Goal: Transaction & Acquisition: Purchase product/service

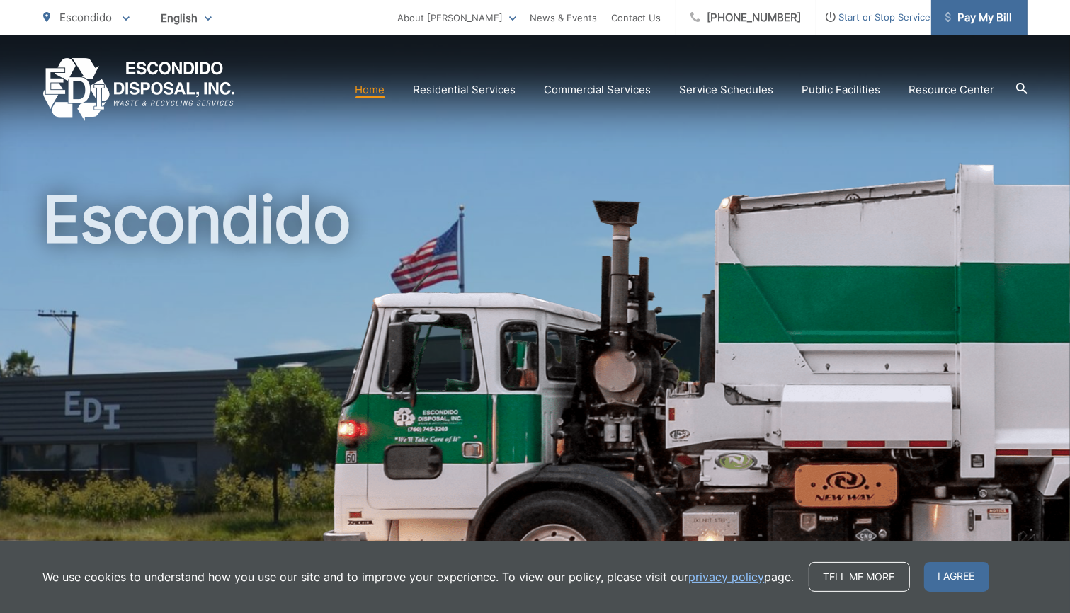
click at [959, 26] on link "Pay My Bill" at bounding box center [979, 17] width 96 height 35
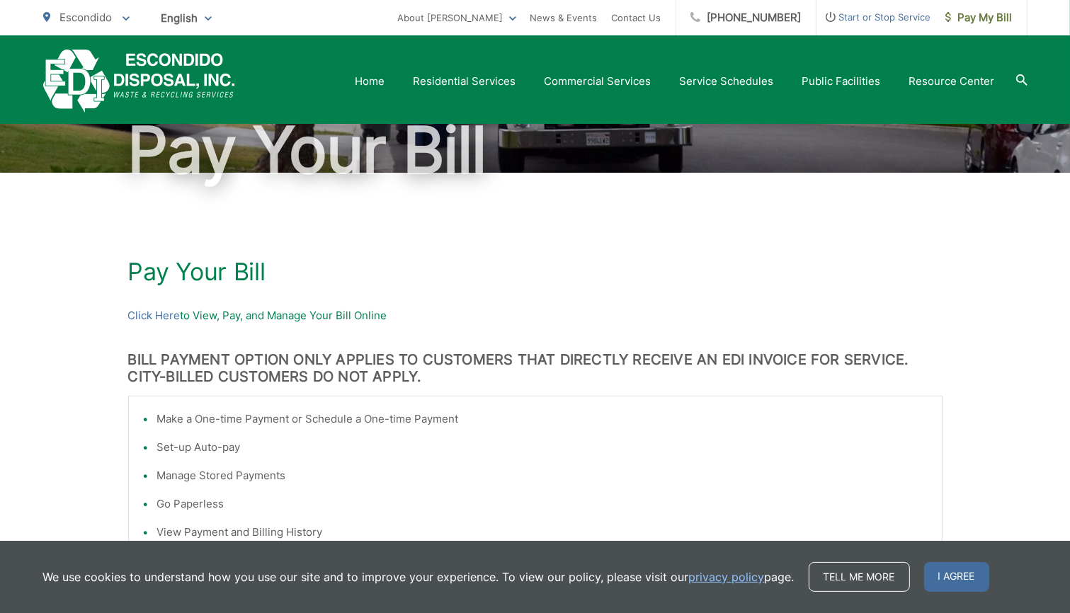
scroll to position [108, 0]
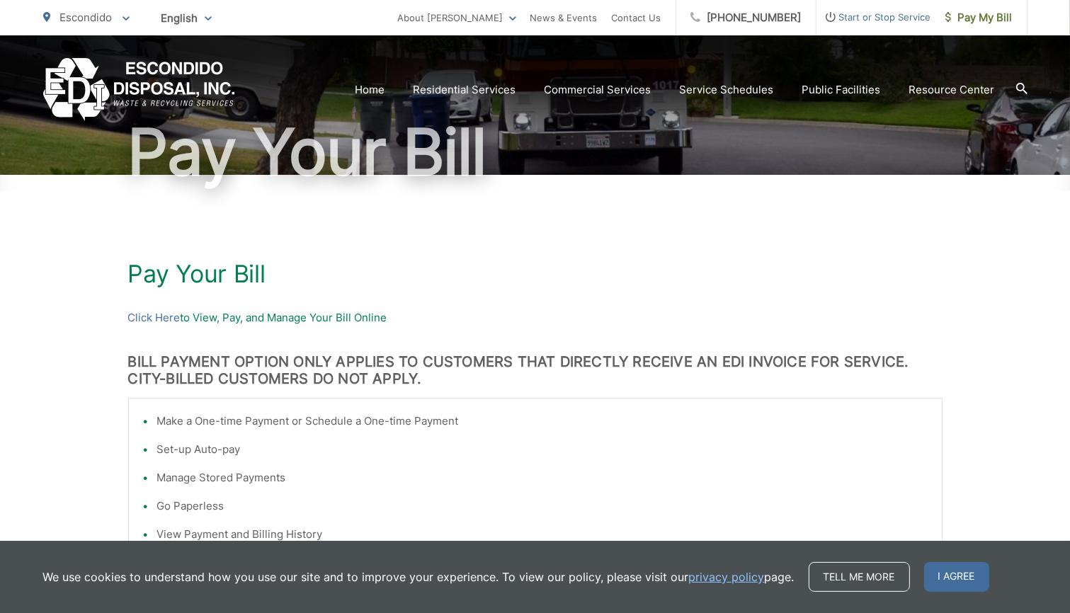
click at [233, 321] on p "Click Here to View, Pay, and Manage Your Bill Online" at bounding box center [535, 317] width 814 height 17
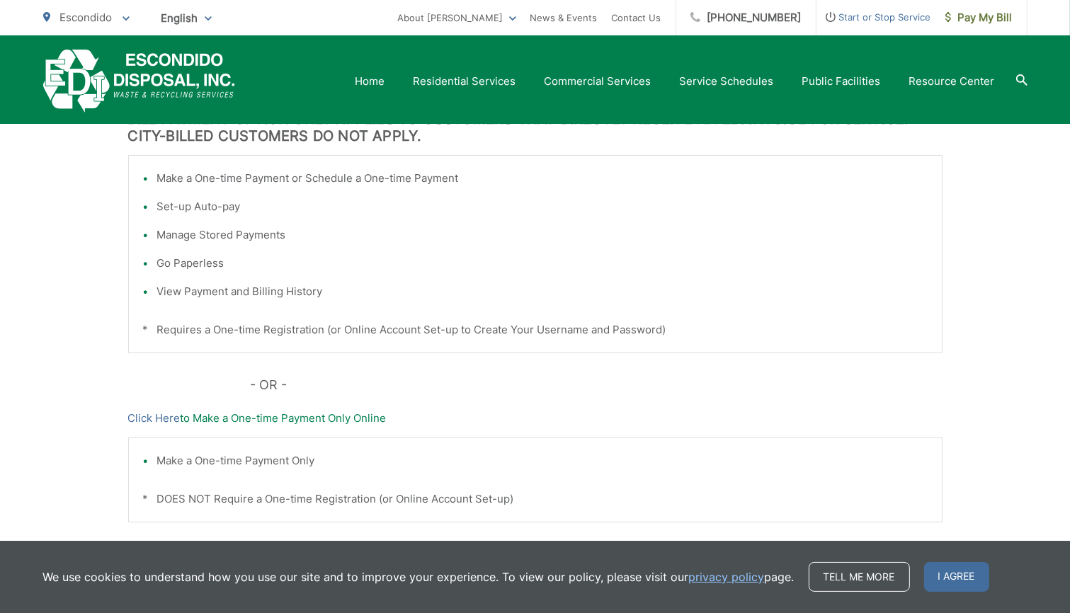
scroll to position [351, 0]
click at [263, 394] on div "Pay Your Bill Click Here to View, Pay, and Manage Your Bill Online BILL PAYMENT…" at bounding box center [535, 280] width 814 height 697
click at [266, 422] on p "Click Here to Make a One-time Payment Only Online" at bounding box center [535, 418] width 814 height 17
click at [258, 463] on li "Make a One-time Payment Only" at bounding box center [542, 460] width 770 height 17
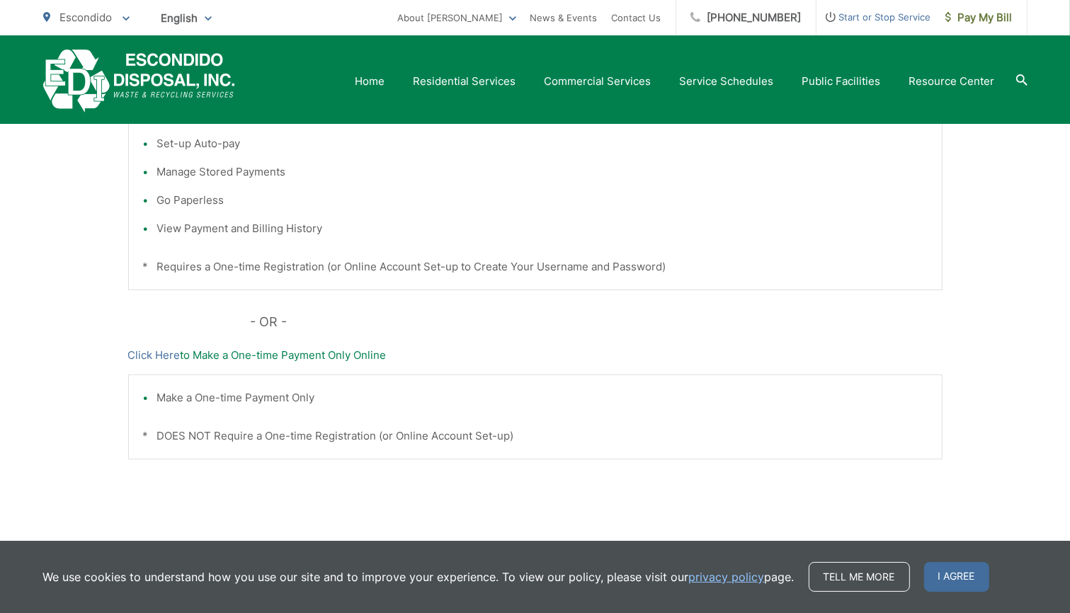
scroll to position [419, 0]
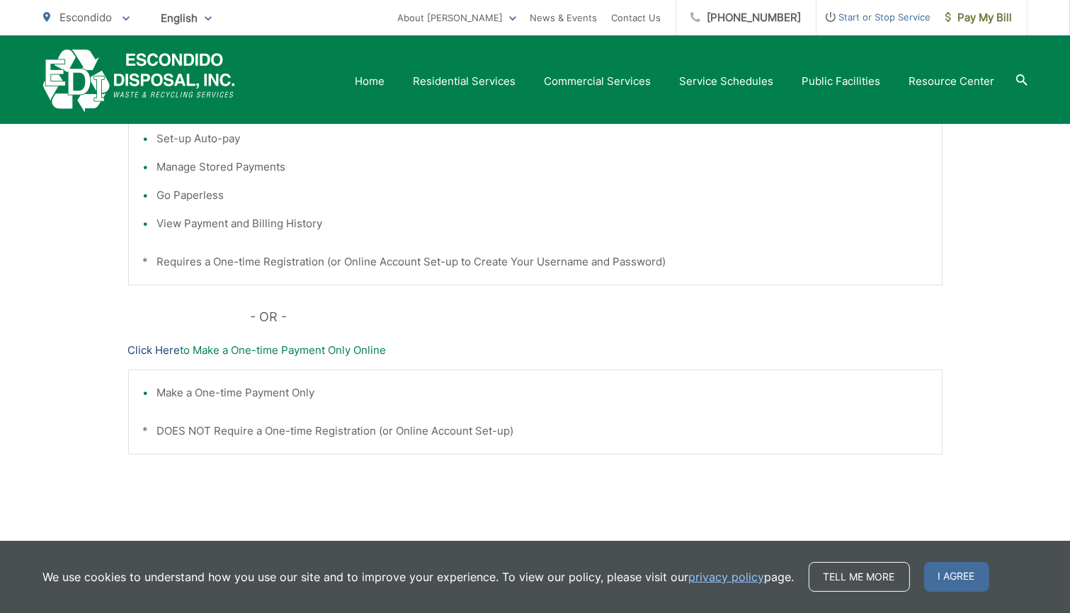
click at [138, 352] on link "Click Here" at bounding box center [154, 350] width 52 height 17
